Goal: Task Accomplishment & Management: Manage account settings

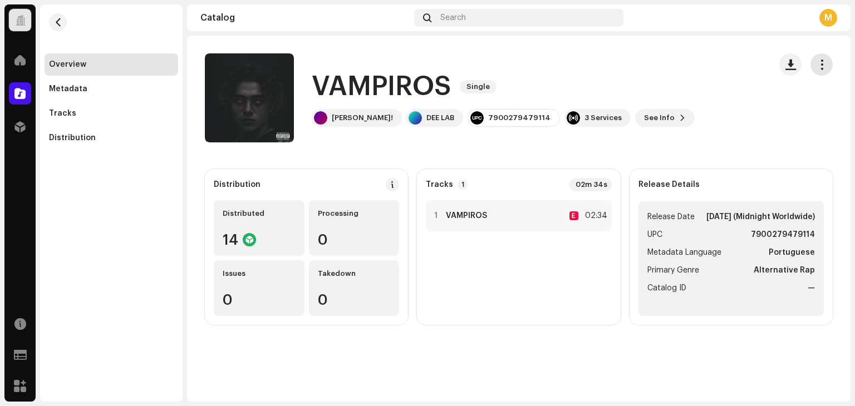
click at [819, 61] on span "button" at bounding box center [821, 64] width 11 height 9
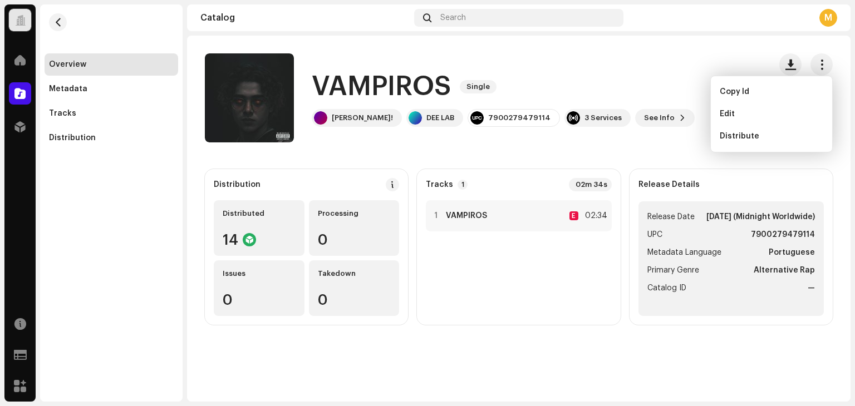
click at [750, 113] on div "Edit" at bounding box center [770, 114] width 103 height 9
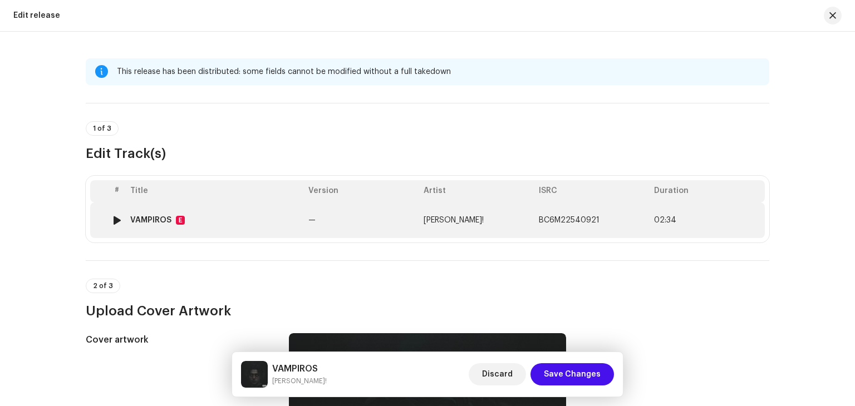
click at [252, 226] on td "VAMPIROS E" at bounding box center [215, 221] width 178 height 36
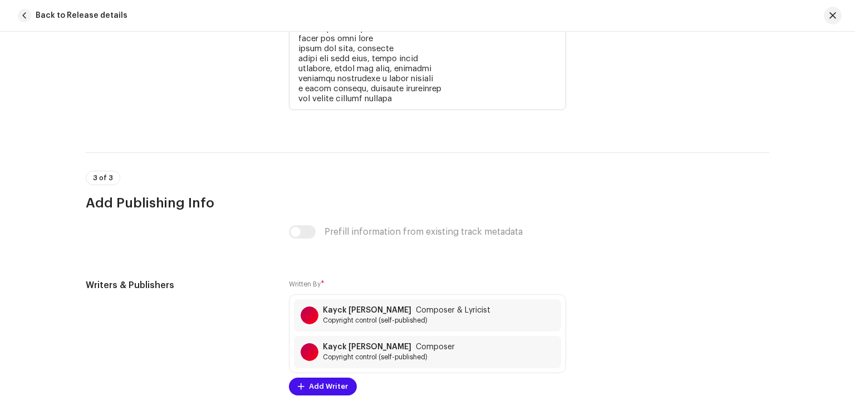
scroll to position [2642, 0]
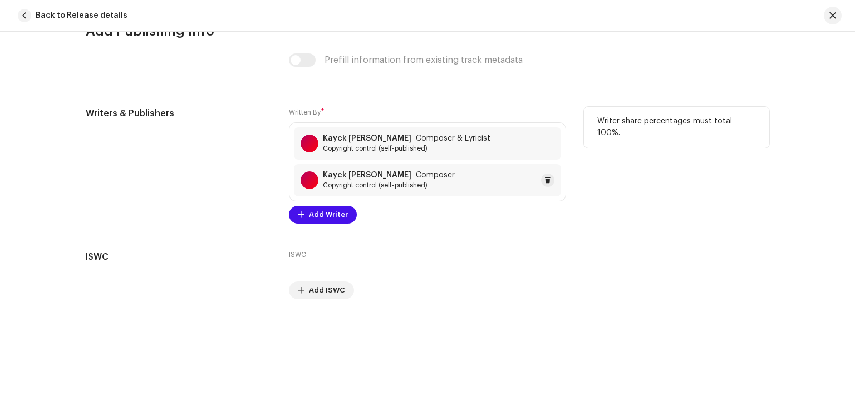
copy strong "Kayck eduardo da costa costa"
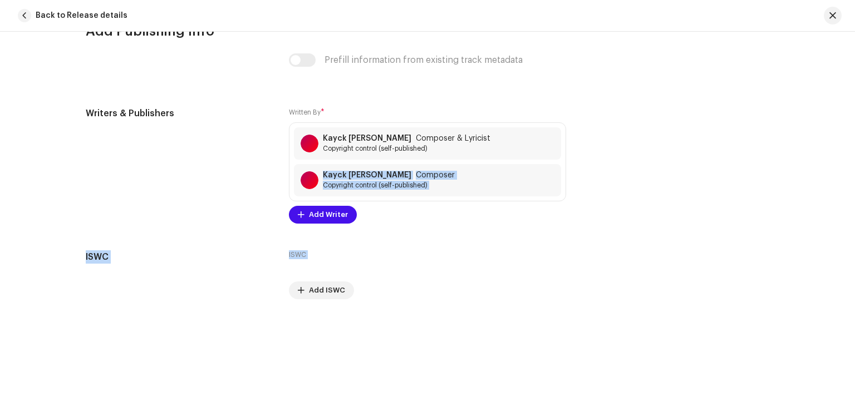
drag, startPoint x: 320, startPoint y: 175, endPoint x: 432, endPoint y: 243, distance: 131.1
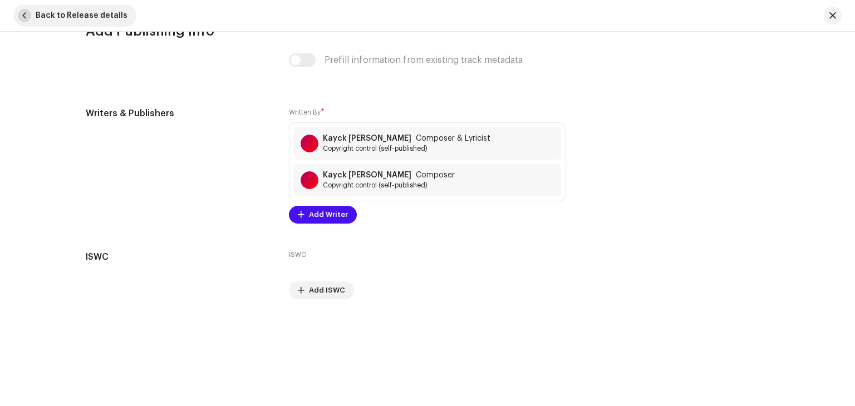
click at [26, 10] on span "button" at bounding box center [24, 15] width 13 height 13
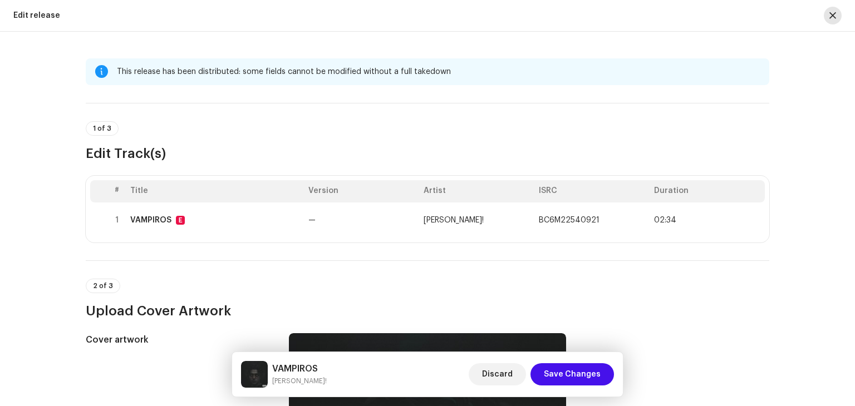
drag, startPoint x: 816, startPoint y: 16, endPoint x: 826, endPoint y: 16, distance: 10.0
click at [817, 16] on div at bounding box center [828, 16] width 27 height 18
click at [827, 16] on button "button" at bounding box center [832, 16] width 18 height 18
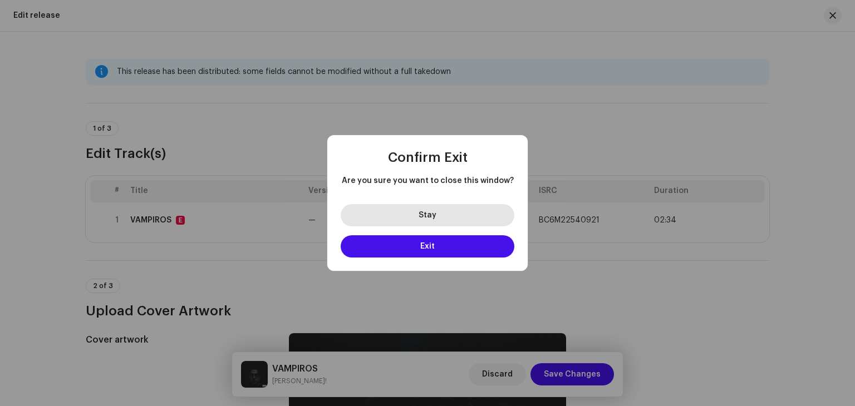
click at [446, 211] on button "Stay" at bounding box center [428, 215] width 174 height 22
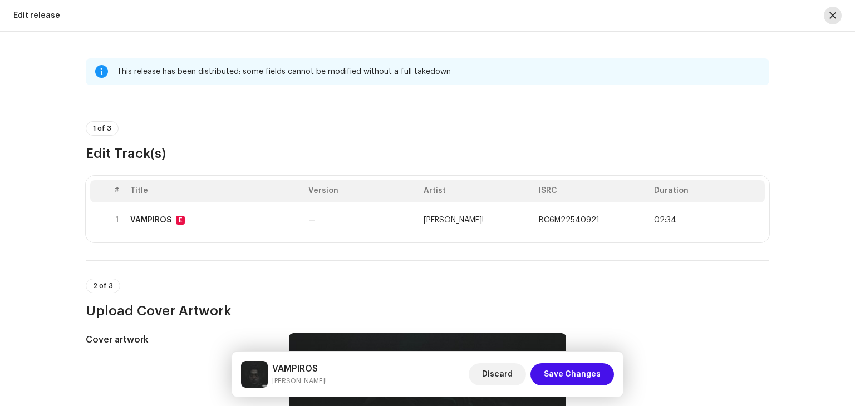
click at [838, 14] on button "button" at bounding box center [832, 16] width 18 height 18
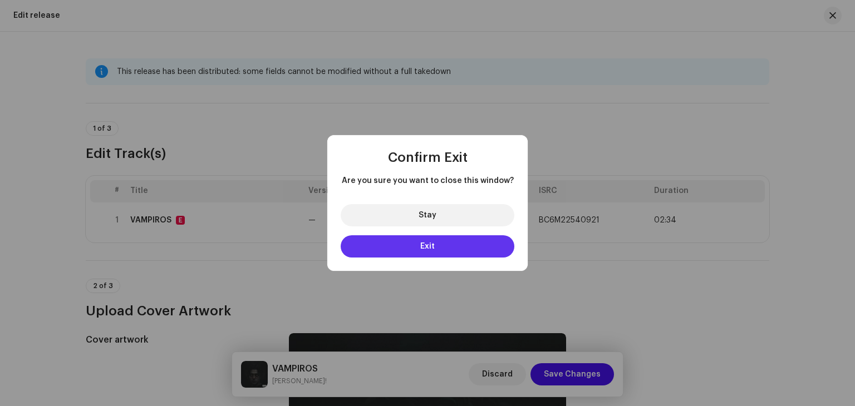
click at [447, 249] on button "Exit" at bounding box center [428, 246] width 174 height 22
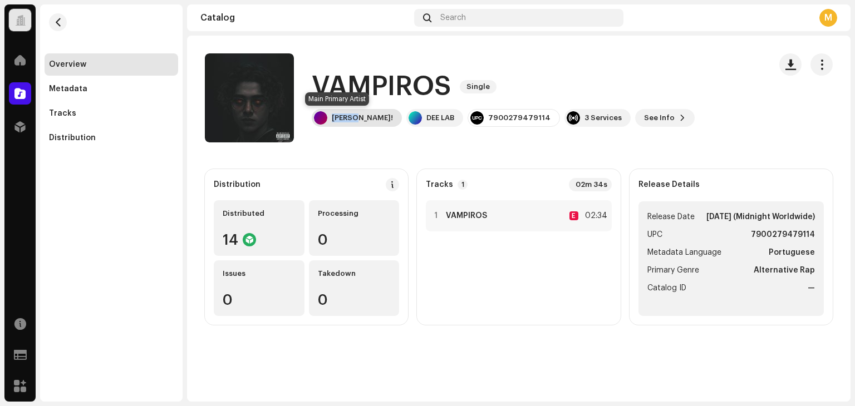
copy div "K.DEE!"
drag, startPoint x: 352, startPoint y: 119, endPoint x: 338, endPoint y: 136, distance: 22.6
click at [338, 135] on div "VAMPIROS Single K.DEE! DEE LAB 7900279479114 3 Services See Info" at bounding box center [483, 97] width 556 height 89
click at [338, 143] on catalog-releases-details-overview "VAMPIROS Single VAMPIROS Single K.DEE! DEE LAB 7900279479114 3 Services See Inf…" at bounding box center [518, 189] width 663 height 307
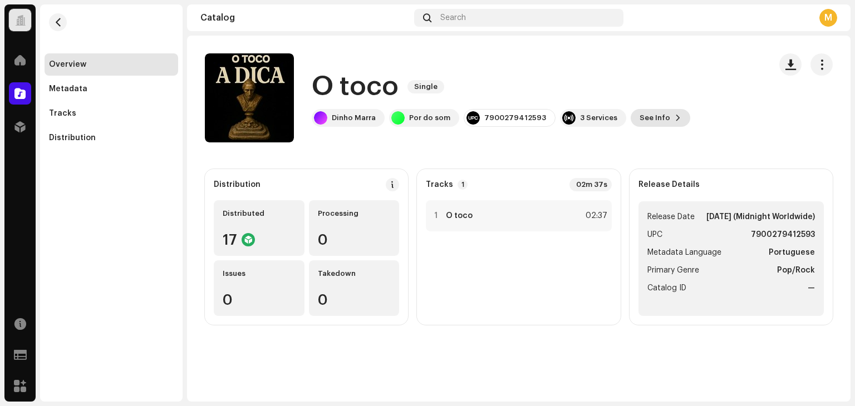
click at [642, 112] on span "See Info" at bounding box center [654, 118] width 31 height 22
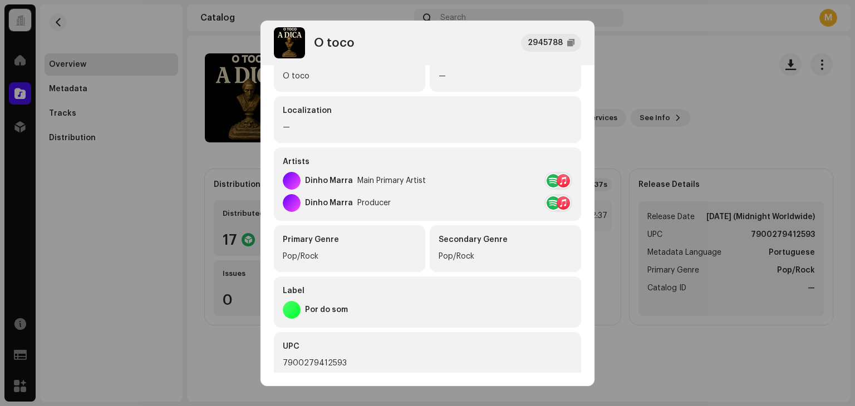
scroll to position [223, 0]
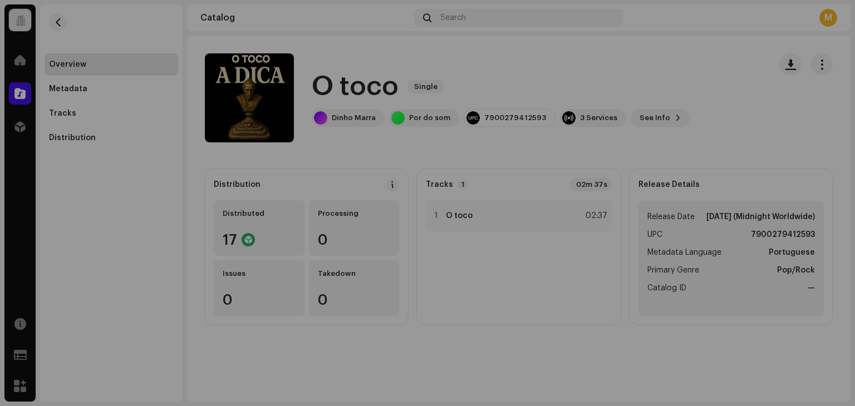
click at [218, 253] on div "O toco 2945788 Metadata Distribution Metadata Language Portuguese Release Title…" at bounding box center [427, 203] width 855 height 406
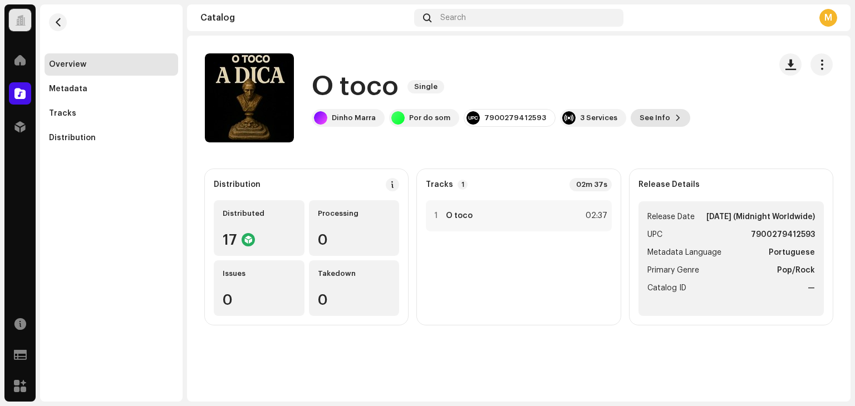
click at [649, 121] on span "See Info" at bounding box center [654, 118] width 31 height 22
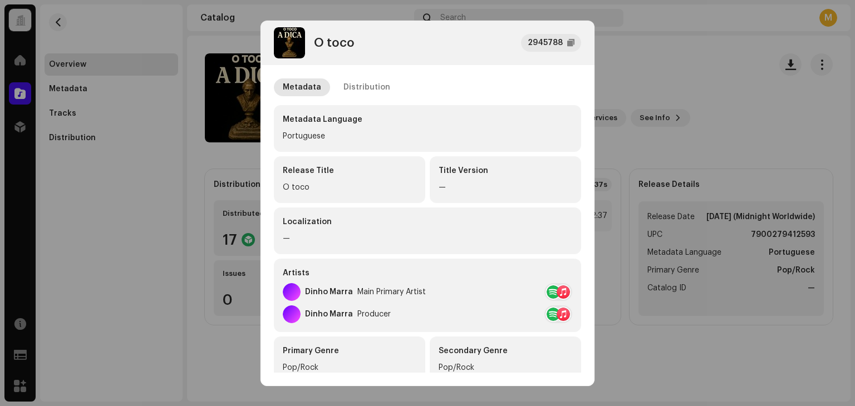
scroll to position [111, 0]
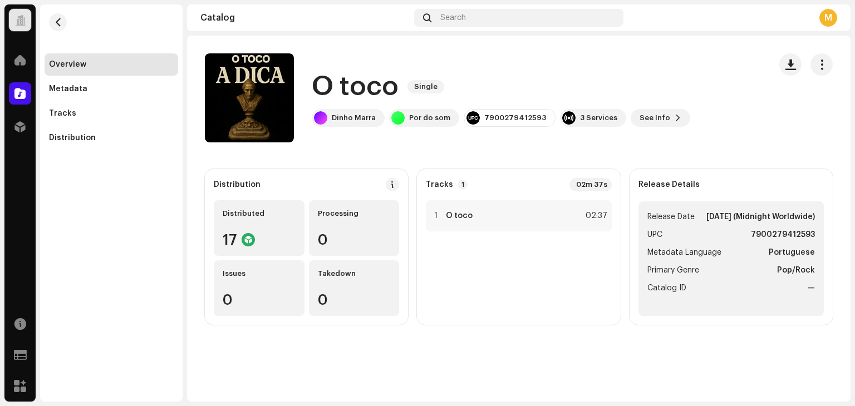
drag, startPoint x: 705, startPoint y: 113, endPoint x: 799, endPoint y: 82, distance: 98.4
click at [712, 111] on div "O toco 2945788 Metadata Distribution Metadata Language Portuguese Release Title…" at bounding box center [427, 203] width 855 height 406
click at [830, 65] on button "button" at bounding box center [821, 64] width 22 height 22
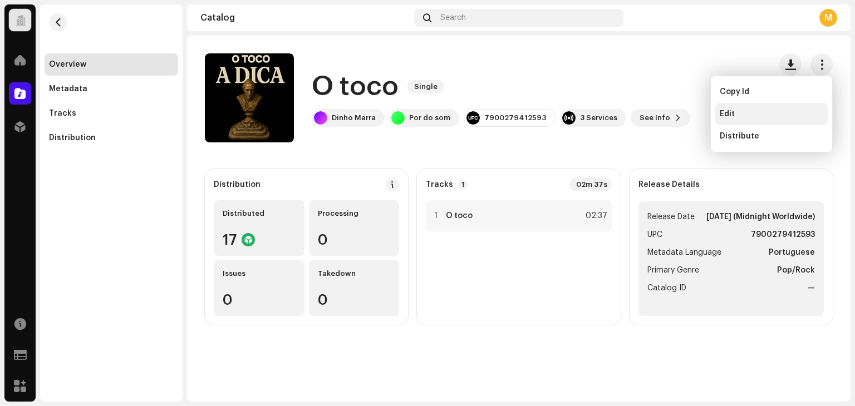
click at [728, 114] on span "Edit" at bounding box center [726, 114] width 15 height 9
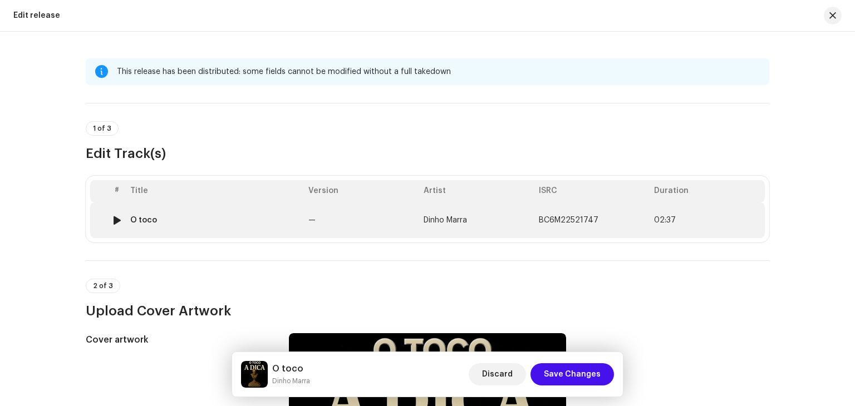
click at [229, 228] on td "O toco" at bounding box center [215, 221] width 178 height 36
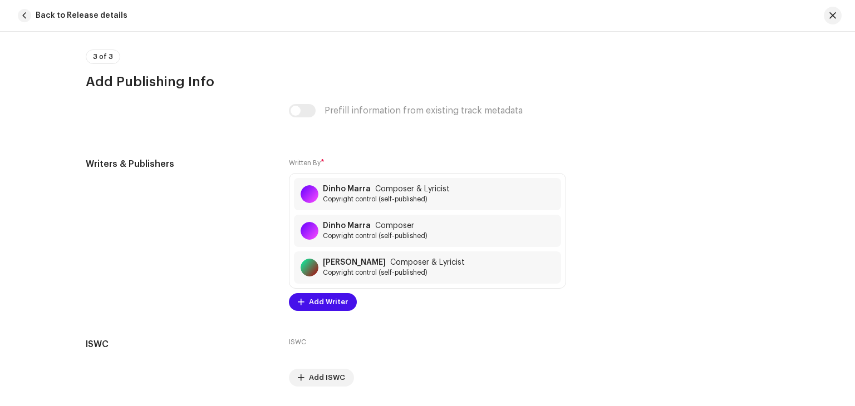
scroll to position [2504, 0]
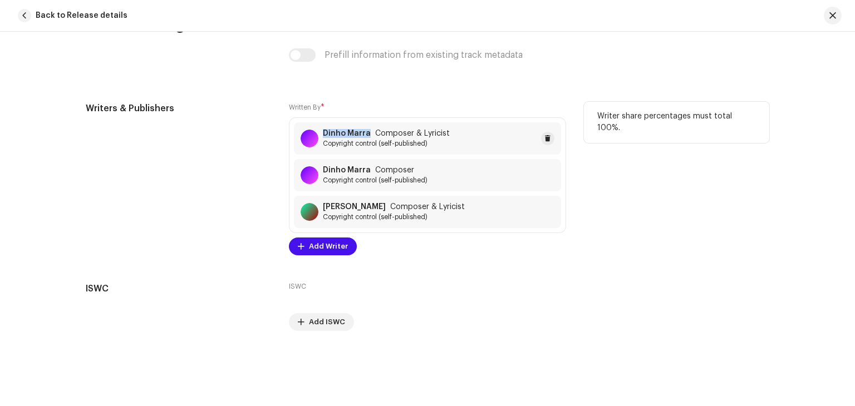
copy strong "Dinho Marra"
drag, startPoint x: 319, startPoint y: 133, endPoint x: 265, endPoint y: 118, distance: 56.0
click at [274, 119] on div "Writers & Publishers Written By * Dinho Marra Composer & Lyricist Copyright con…" at bounding box center [427, 179] width 683 height 154
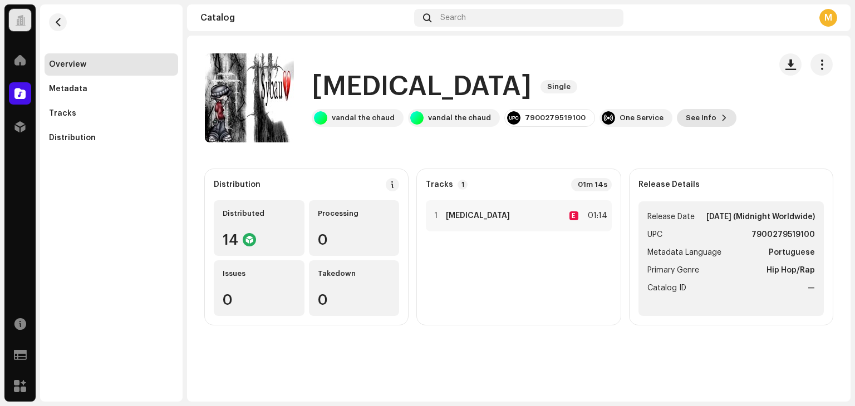
click at [696, 112] on span "See Info" at bounding box center [700, 118] width 31 height 22
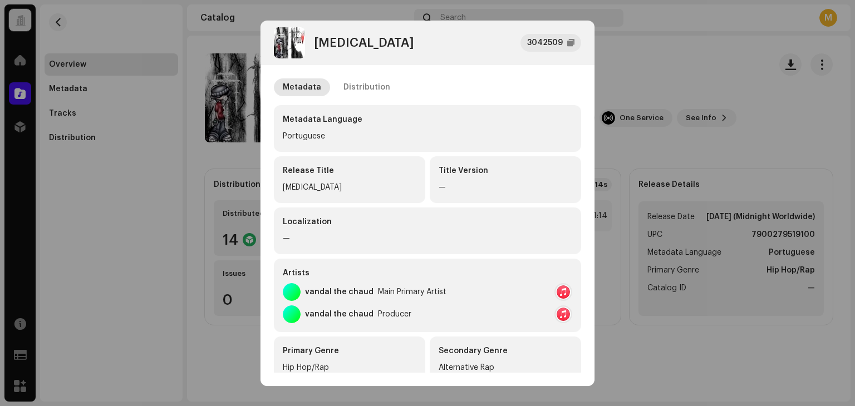
scroll to position [56, 0]
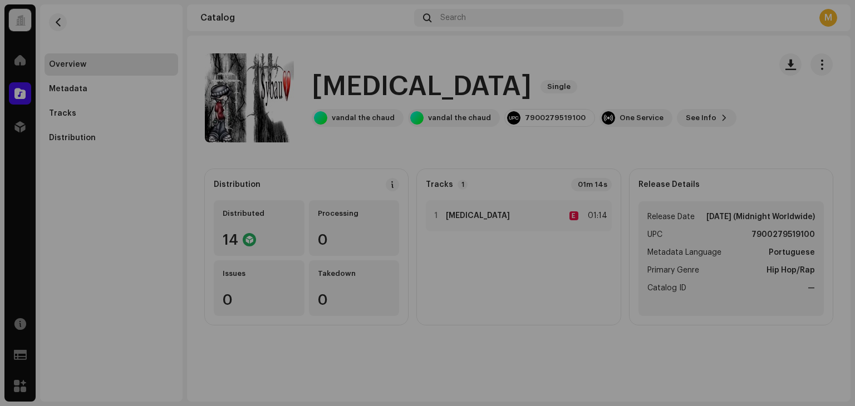
click at [709, 110] on div "[MEDICAL_DATA] 3042509 Metadata Distribution Metadata Language Portuguese Relea…" at bounding box center [427, 203] width 855 height 406
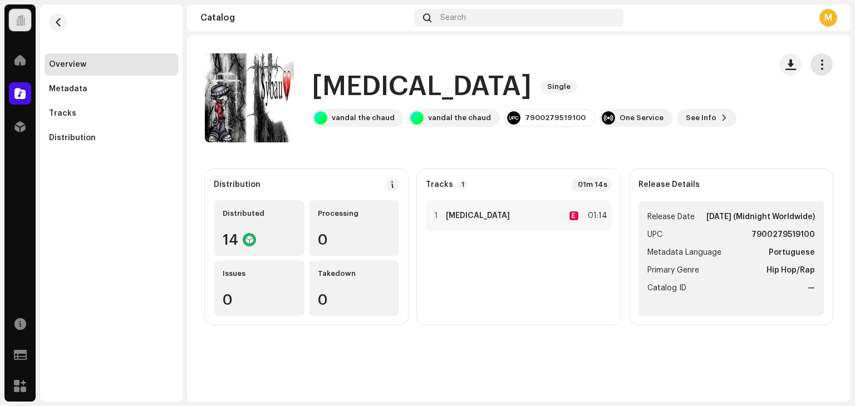
click at [830, 62] on button "button" at bounding box center [821, 64] width 22 height 22
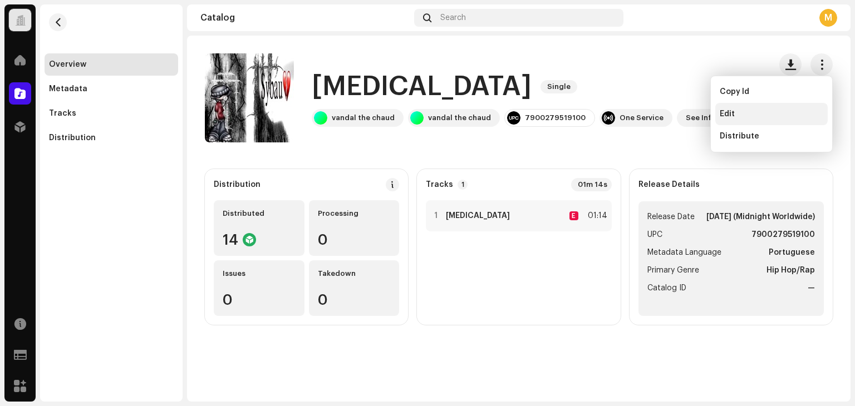
click at [741, 108] on div "Edit" at bounding box center [771, 114] width 112 height 22
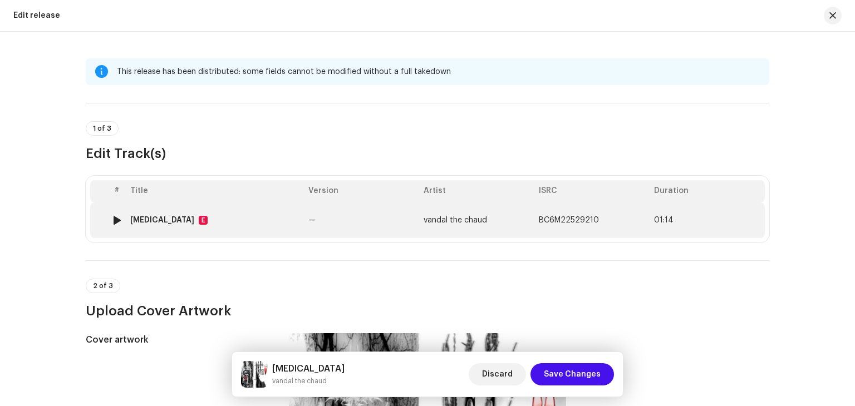
click at [289, 230] on td "[MEDICAL_DATA] E" at bounding box center [215, 221] width 178 height 36
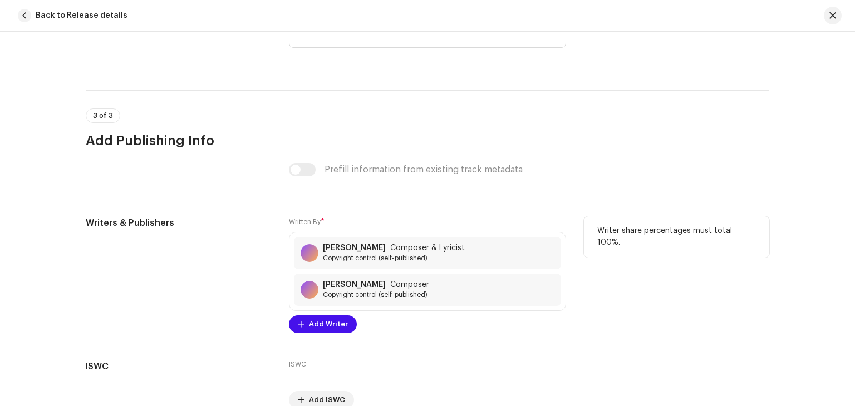
scroll to position [2281, 0]
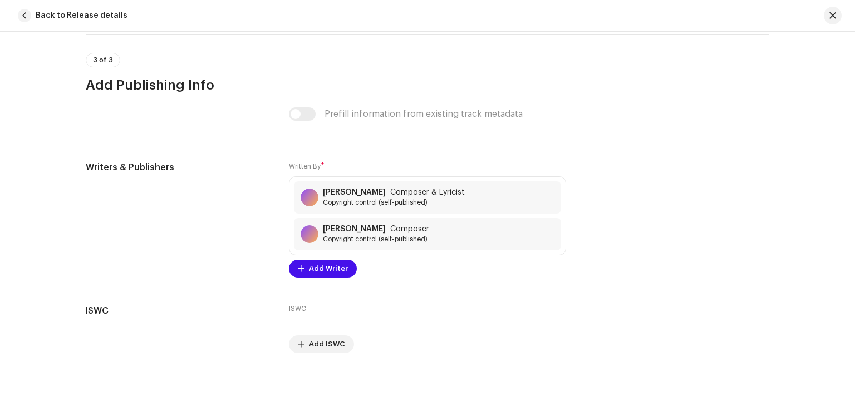
click at [26, 14] on span "button" at bounding box center [24, 15] width 13 height 13
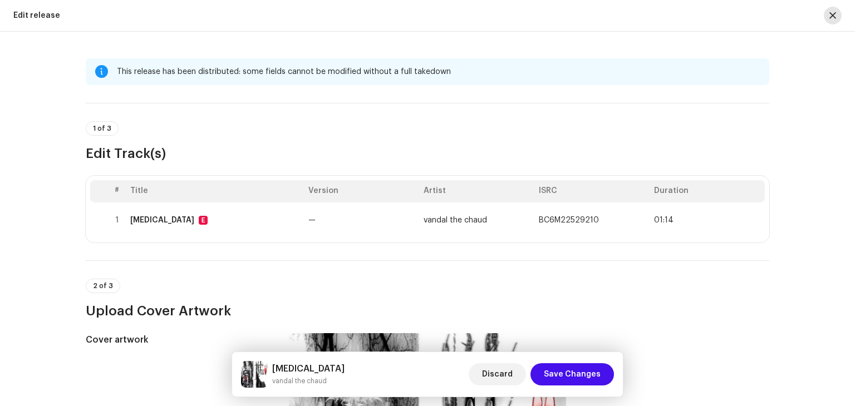
click at [833, 16] on span "button" at bounding box center [832, 15] width 7 height 9
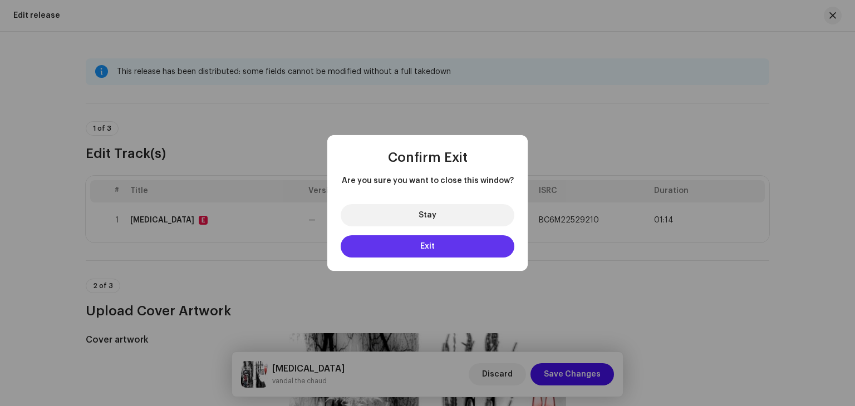
click at [407, 245] on button "Exit" at bounding box center [428, 246] width 174 height 22
